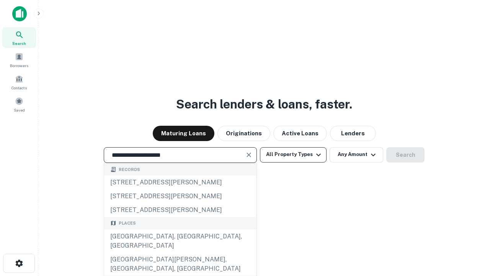
click at [180, 252] on div "[GEOGRAPHIC_DATA], [GEOGRAPHIC_DATA], [GEOGRAPHIC_DATA]" at bounding box center [180, 240] width 152 height 23
click at [293, 154] on button "All Property Types" at bounding box center [293, 154] width 67 height 15
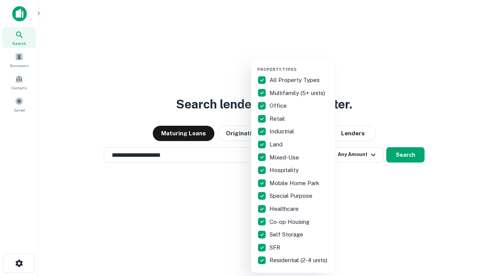
type input "**********"
click at [299, 64] on button "button" at bounding box center [299, 64] width 84 height 0
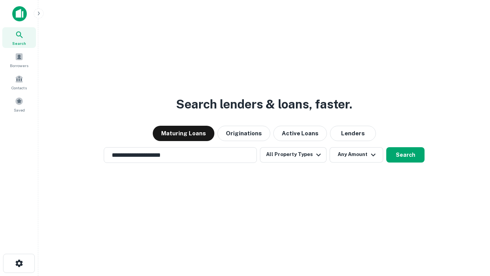
scroll to position [12, 0]
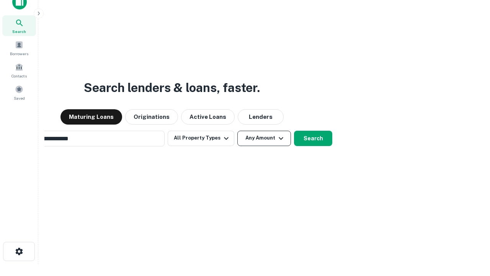
click at [237, 130] on button "Any Amount" at bounding box center [264, 137] width 54 height 15
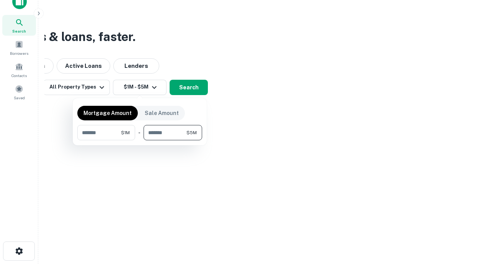
type input "*******"
click at [140, 140] on button "button" at bounding box center [139, 140] width 125 height 0
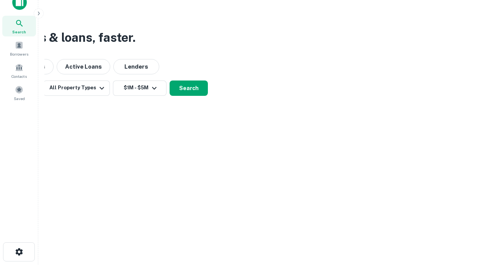
scroll to position [5, 141]
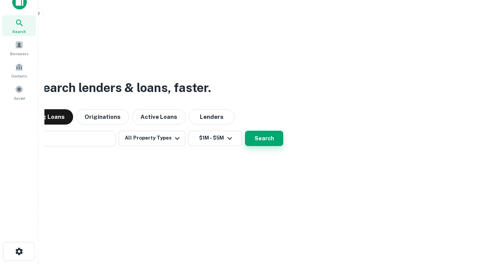
click at [264, 138] on button "Search" at bounding box center [264, 137] width 38 height 15
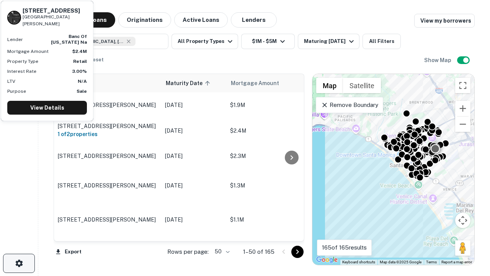
click at [19, 263] on icon "button" at bounding box center [19, 262] width 9 height 9
